Goal: Task Accomplishment & Management: Manage account settings

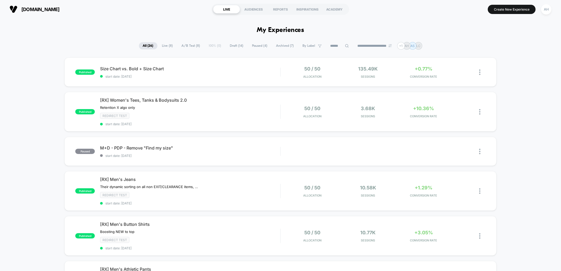
click at [235, 48] on span "Draft ( 14 )" at bounding box center [236, 45] width 21 height 7
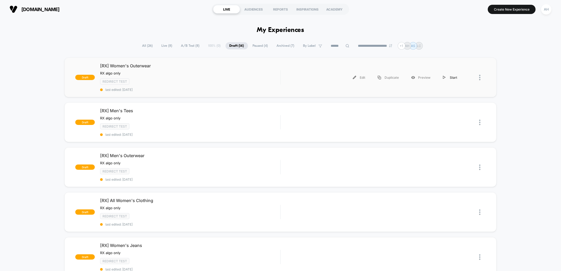
click at [450, 78] on div "Start" at bounding box center [450, 78] width 27 height 12
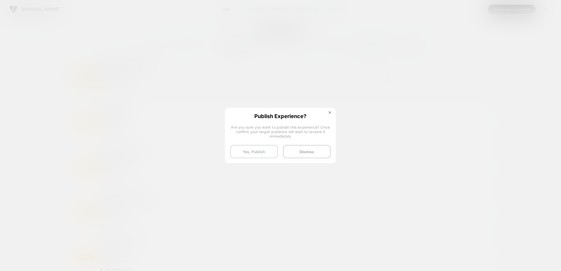
click at [268, 152] on button "Yes, Publish" at bounding box center [254, 151] width 48 height 13
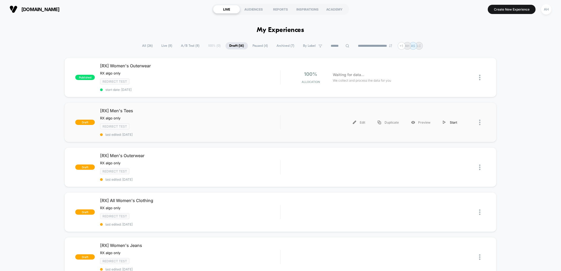
click at [453, 122] on div "Start" at bounding box center [450, 123] width 27 height 12
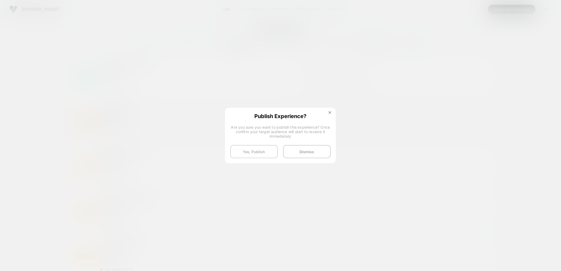
click at [260, 154] on button "Yes, Publish" at bounding box center [254, 151] width 48 height 13
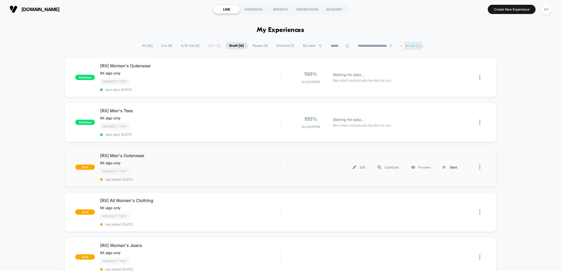
click at [455, 167] on div "Start" at bounding box center [450, 167] width 27 height 12
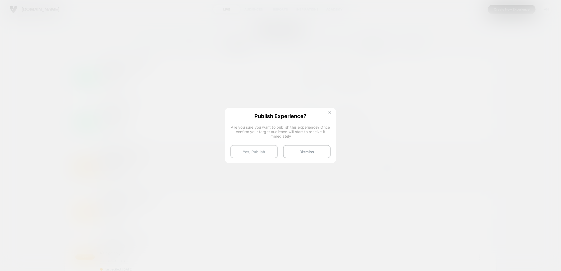
click at [261, 154] on button "Yes, Publish" at bounding box center [254, 151] width 48 height 13
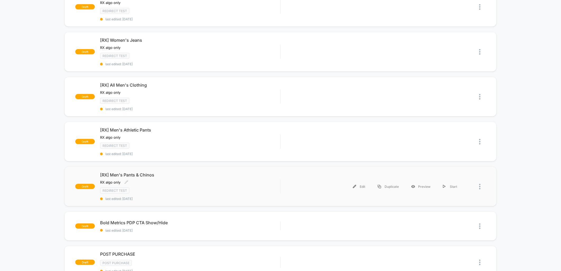
scroll to position [176, 0]
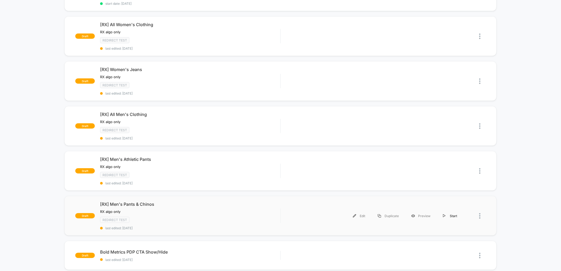
click at [455, 211] on div "Start" at bounding box center [450, 216] width 27 height 12
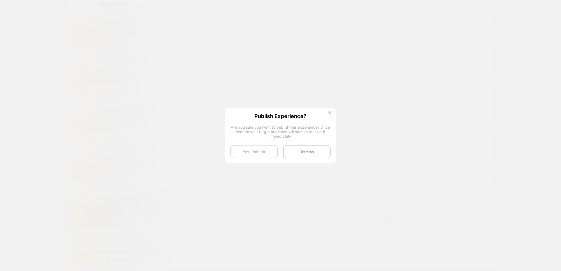
click at [266, 151] on button "Yes, Publish" at bounding box center [254, 151] width 48 height 13
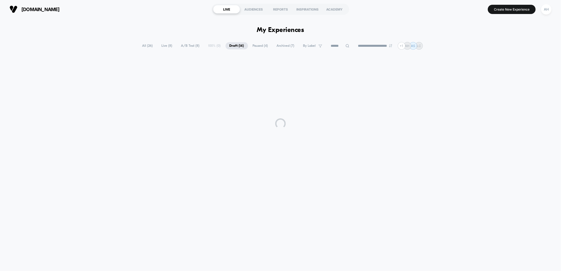
scroll to position [0, 0]
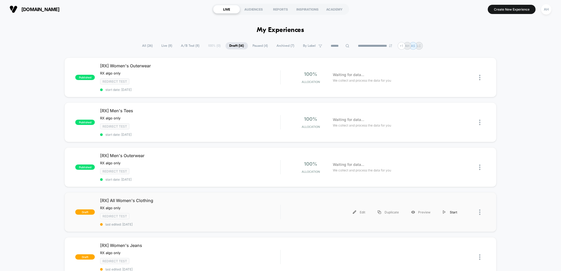
click at [451, 211] on div "Start" at bounding box center [450, 212] width 27 height 12
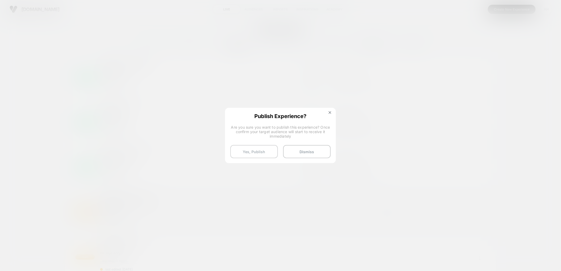
click at [265, 151] on button "Yes, Publish" at bounding box center [254, 151] width 48 height 13
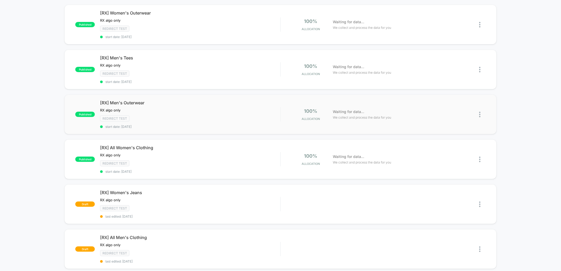
scroll to position [88, 0]
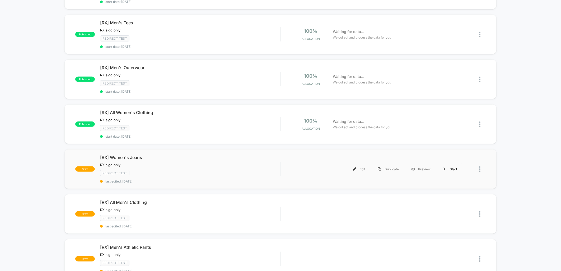
click at [451, 165] on div "Start" at bounding box center [450, 169] width 27 height 12
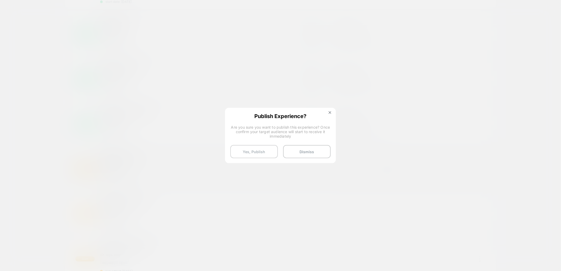
click at [257, 152] on button "Yes, Publish" at bounding box center [254, 151] width 48 height 13
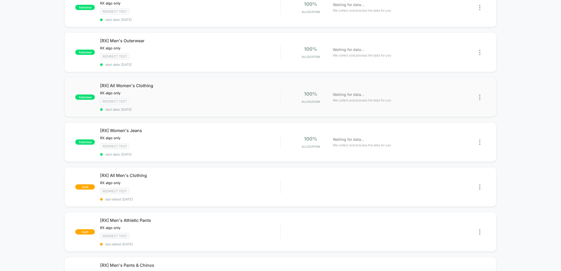
scroll to position [117, 0]
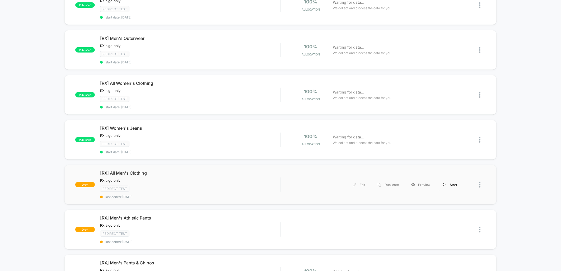
click at [453, 180] on div "Start" at bounding box center [450, 185] width 27 height 12
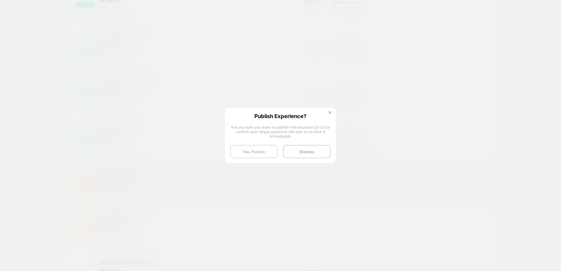
click at [261, 154] on button "Yes, Publish" at bounding box center [254, 151] width 48 height 13
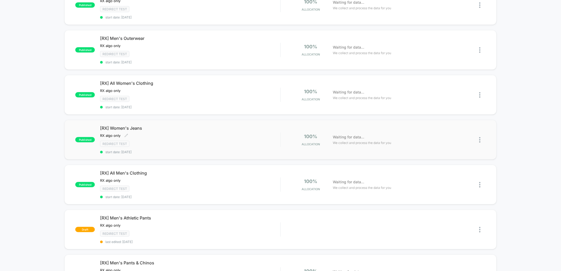
scroll to position [147, 0]
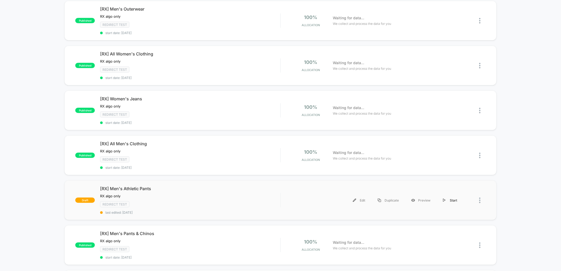
click at [456, 195] on div "Start" at bounding box center [450, 200] width 27 height 12
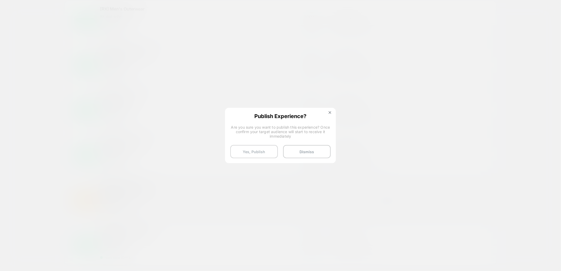
click at [265, 150] on button "Yes, Publish" at bounding box center [254, 151] width 48 height 13
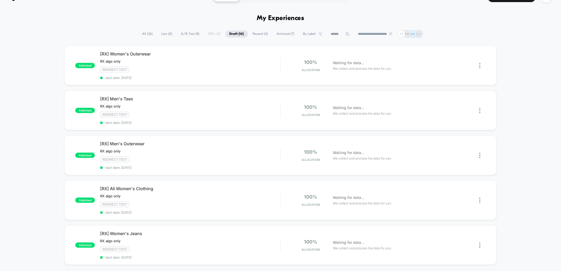
scroll to position [0, 0]
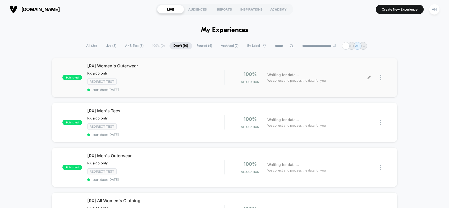
click at [379, 75] on div at bounding box center [377, 77] width 17 height 12
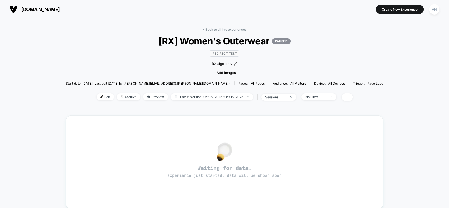
click at [212, 31] on div "< Back to all live experiences [RX] Women's Outerwear PAUSED Redirect Test RX a…" at bounding box center [224, 67] width 317 height 80
click at [213, 29] on link "< Back to all live experiences" at bounding box center [224, 29] width 44 height 4
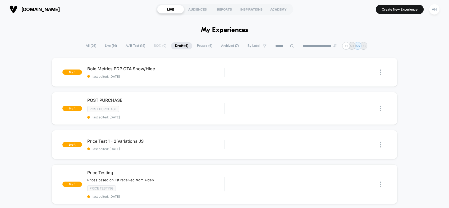
click at [110, 44] on span "Live ( 14 )" at bounding box center [111, 45] width 20 height 7
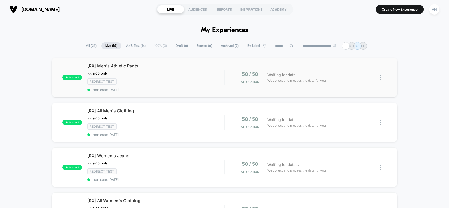
click at [380, 76] on img at bounding box center [380, 78] width 1 height 6
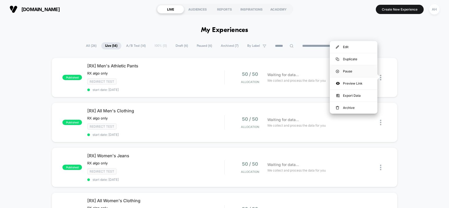
click at [357, 69] on div "Pause" at bounding box center [353, 71] width 48 height 12
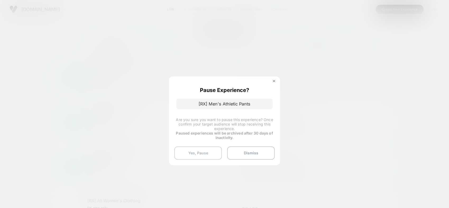
click at [211, 150] on button "Yes, Pause" at bounding box center [198, 152] width 48 height 13
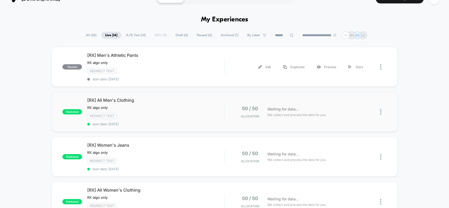
scroll to position [29, 0]
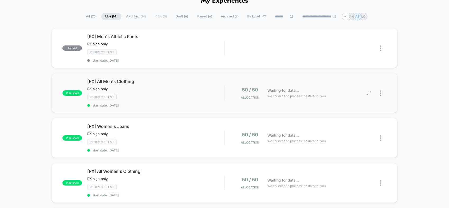
click at [379, 91] on div at bounding box center [377, 93] width 17 height 12
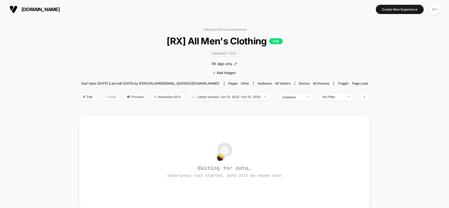
click at [112, 97] on span "Pause" at bounding box center [109, 96] width 21 height 7
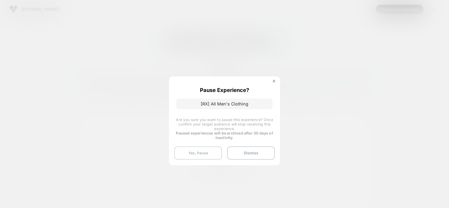
click at [204, 152] on button "Yes, Pause" at bounding box center [198, 152] width 48 height 13
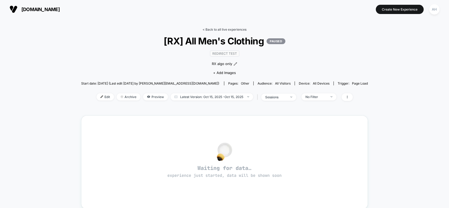
click at [217, 27] on link "< Back to all live experiences" at bounding box center [224, 29] width 44 height 4
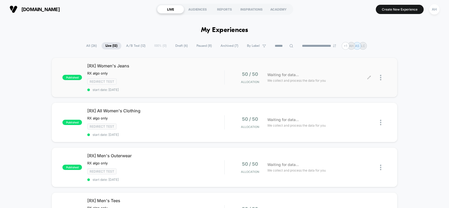
click at [379, 81] on div at bounding box center [377, 77] width 17 height 12
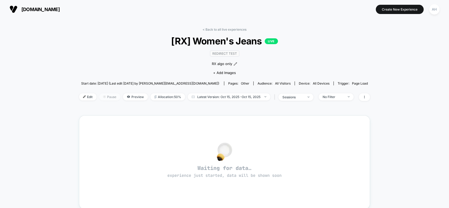
click at [113, 97] on span "Pause" at bounding box center [109, 96] width 21 height 7
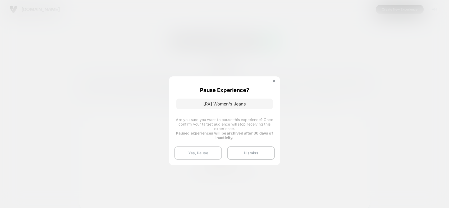
click at [201, 148] on button "Yes, Pause" at bounding box center [198, 152] width 48 height 13
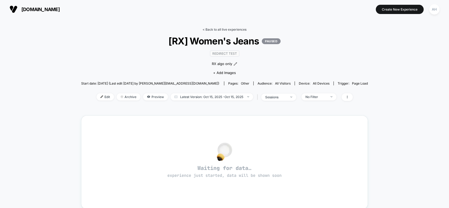
click at [237, 30] on link "< Back to all live experiences" at bounding box center [224, 29] width 44 height 4
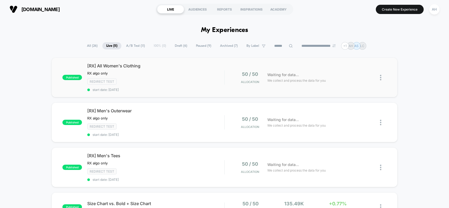
click at [380, 76] on img at bounding box center [380, 78] width 1 height 6
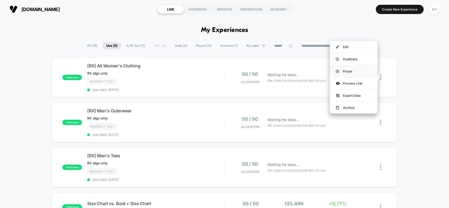
click at [357, 72] on div "Pause" at bounding box center [353, 71] width 48 height 12
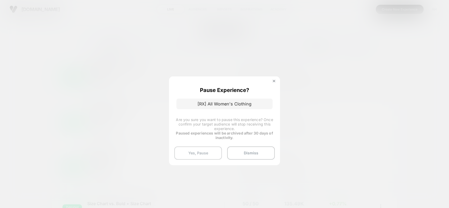
click at [207, 150] on button "Yes, Pause" at bounding box center [198, 152] width 48 height 13
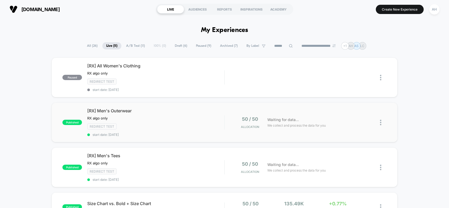
click at [380, 121] on img at bounding box center [380, 123] width 1 height 6
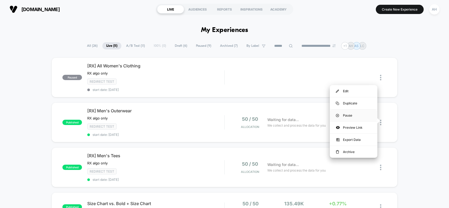
click at [348, 115] on div "Pause" at bounding box center [353, 115] width 48 height 12
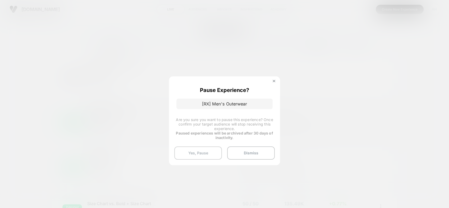
click at [205, 151] on button "Yes, Pause" at bounding box center [198, 152] width 48 height 13
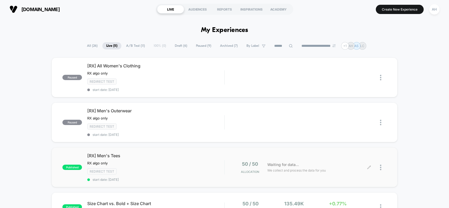
click at [379, 162] on div at bounding box center [377, 167] width 17 height 12
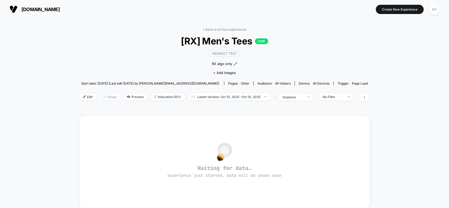
click at [111, 94] on span "Pause" at bounding box center [109, 96] width 21 height 7
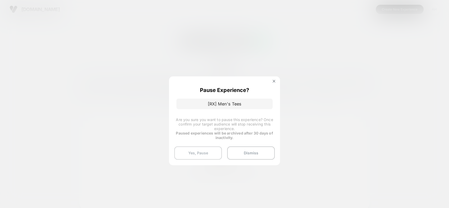
click at [208, 154] on button "Yes, Pause" at bounding box center [198, 152] width 48 height 13
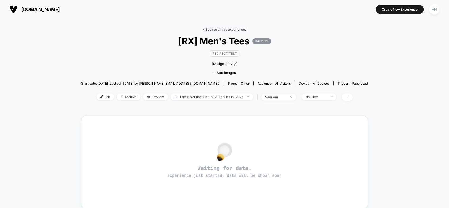
click at [226, 28] on link "< Back to all live experiences" at bounding box center [224, 29] width 44 height 4
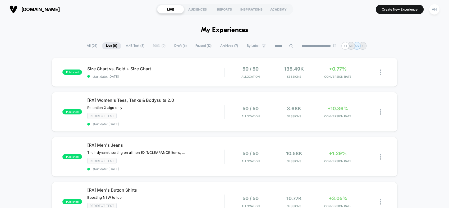
click at [171, 46] on span "Draft ( 6 )" at bounding box center [180, 45] width 20 height 7
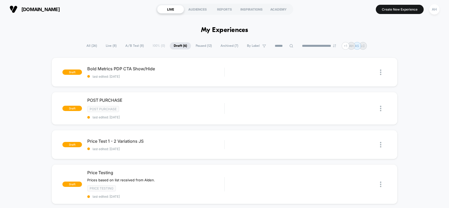
click at [108, 45] on span "Live ( 8 )" at bounding box center [111, 45] width 19 height 7
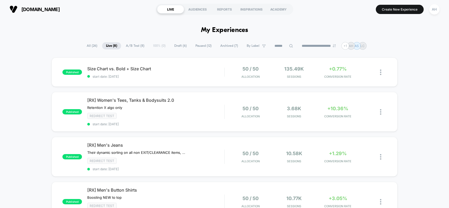
click at [198, 45] on span "Paused ( 12 )" at bounding box center [203, 45] width 24 height 7
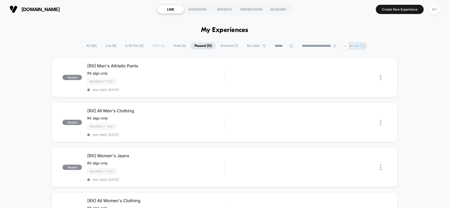
click at [105, 45] on span "Live ( 8 )" at bounding box center [110, 45] width 19 height 7
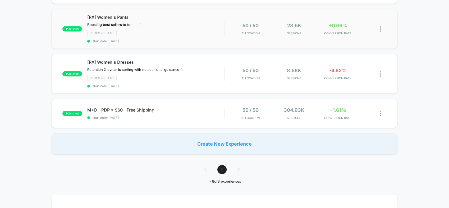
scroll to position [264, 0]
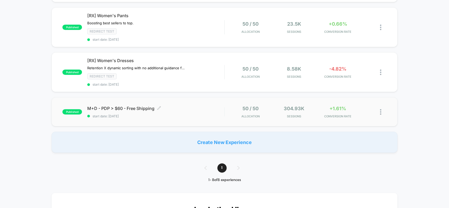
click at [194, 106] on span "M+D - PDP > $60 - Free Shipping Click to edit experience details" at bounding box center [155, 108] width 137 height 5
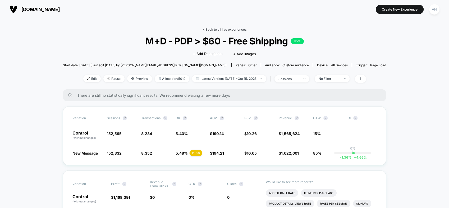
click at [220, 30] on link "< Back to all live experiences" at bounding box center [224, 29] width 44 height 4
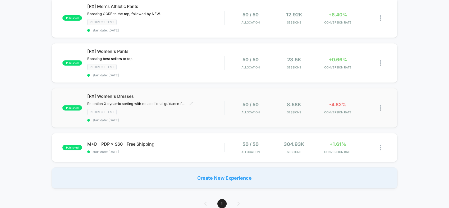
scroll to position [235, 0]
